Goal: Task Accomplishment & Management: Manage account settings

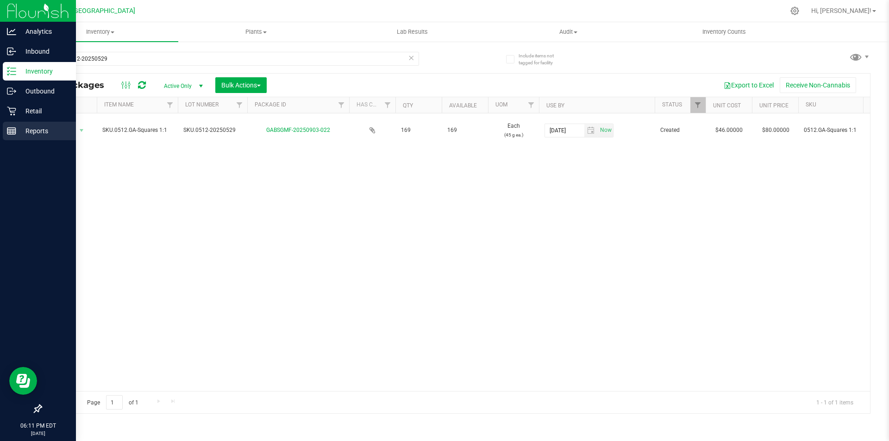
click at [46, 128] on p "Reports" at bounding box center [44, 130] width 56 height 11
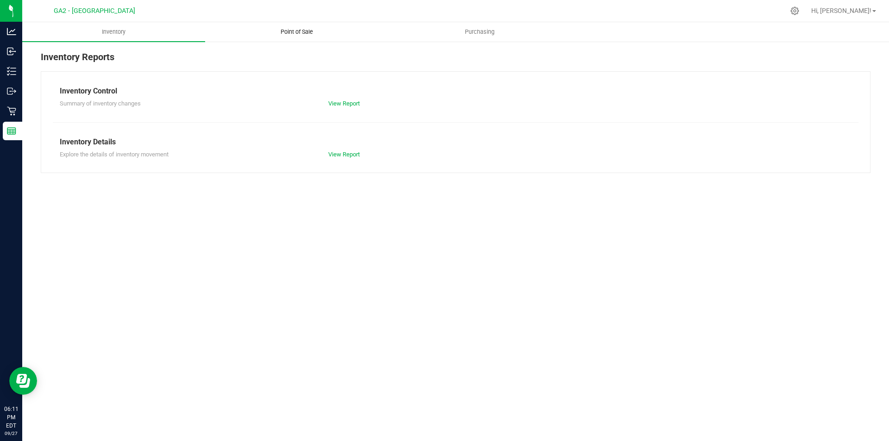
click at [322, 29] on span "Point of Sale" at bounding box center [296, 32] width 57 height 8
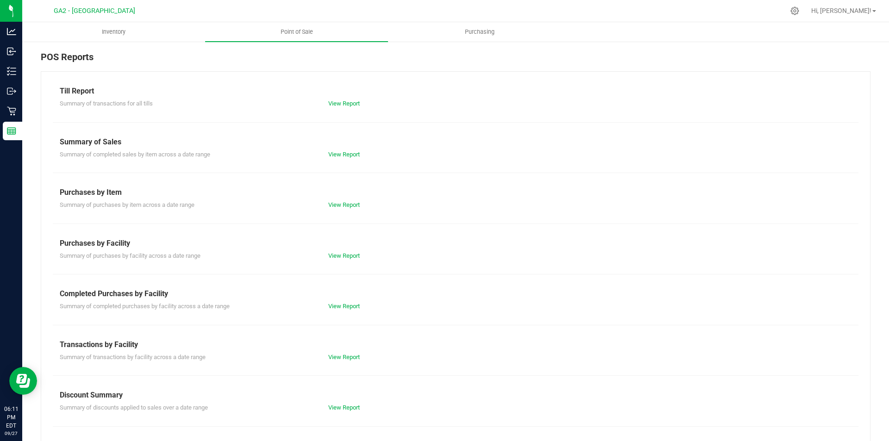
click at [340, 110] on div "Till Report Summary of transactions for all tills View Report Summary of Sales …" at bounding box center [456, 274] width 830 height 406
click at [344, 105] on link "View Report" at bounding box center [343, 103] width 31 height 7
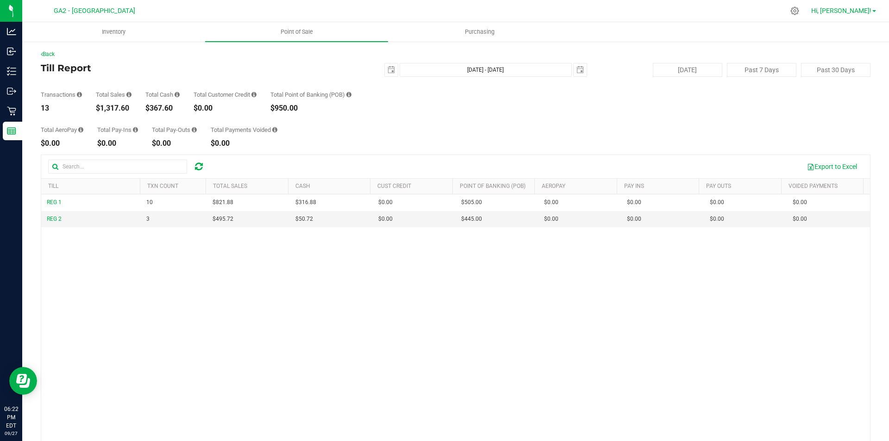
click at [863, 12] on span "Hi, [PERSON_NAME]!" at bounding box center [841, 10] width 60 height 7
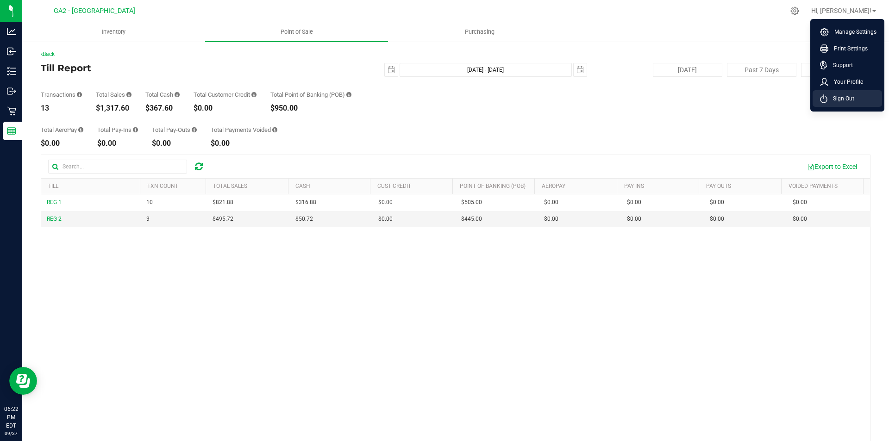
click at [850, 98] on span "Sign Out" at bounding box center [840, 98] width 27 height 9
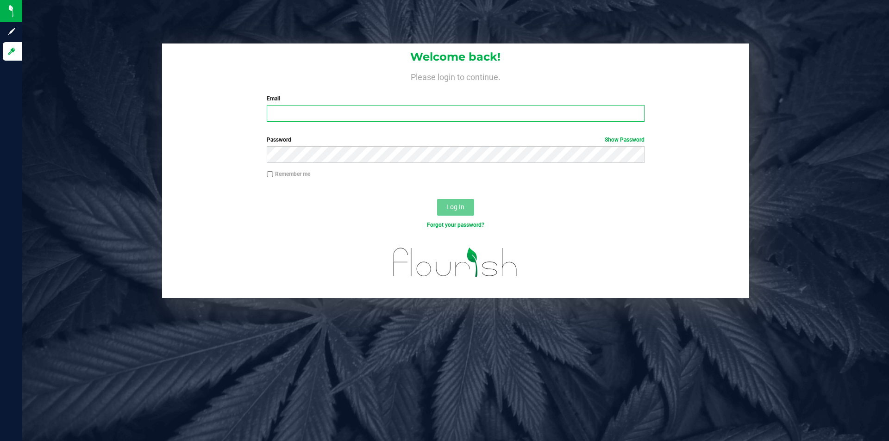
click at [336, 115] on input "Email" at bounding box center [455, 113] width 377 height 17
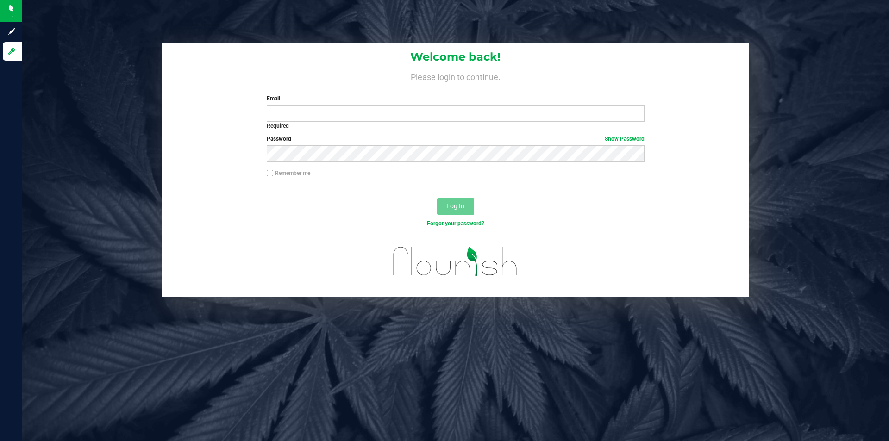
click at [326, 99] on label "Email" at bounding box center [455, 98] width 377 height 8
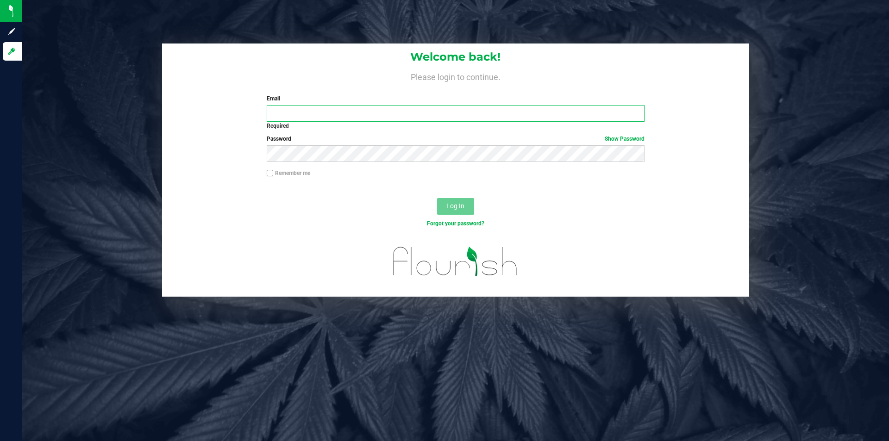
click at [326, 105] on input "Email" at bounding box center [455, 113] width 377 height 17
click at [325, 112] on input "Email" at bounding box center [455, 113] width 377 height 17
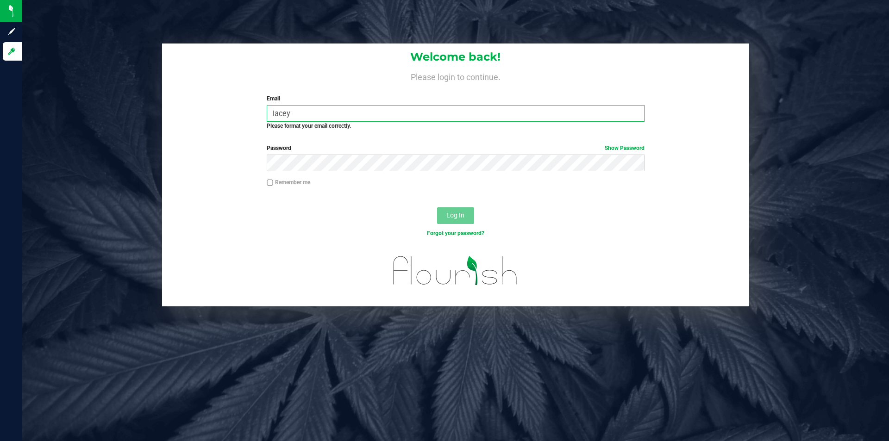
type input "[EMAIL_ADDRESS][DOMAIN_NAME]"
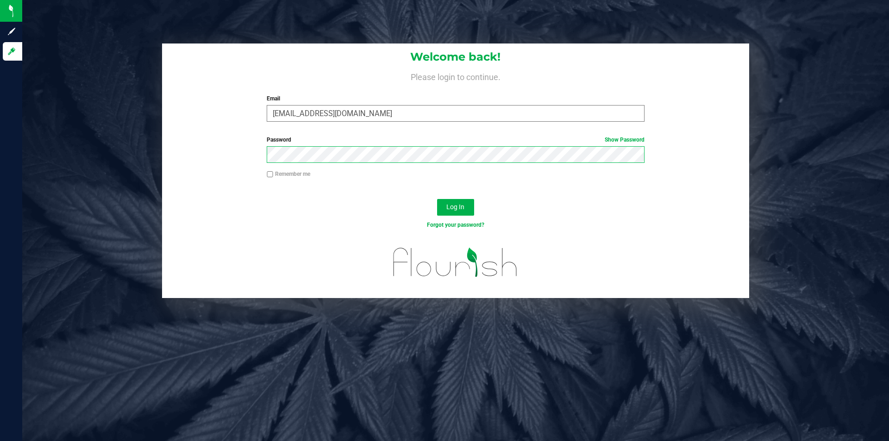
click at [437, 199] on button "Log In" at bounding box center [455, 207] width 37 height 17
